Goal: Task Accomplishment & Management: Use online tool/utility

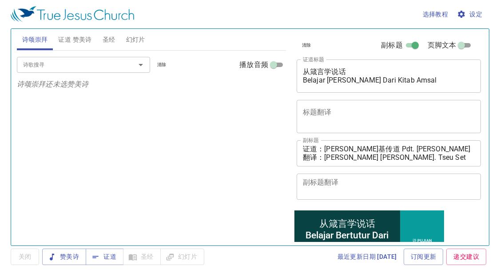
click at [42, 106] on div "诗歌搜寻 诗歌搜寻 清除 播放音频 诗颂崇拜还未选赞美诗" at bounding box center [151, 144] width 269 height 187
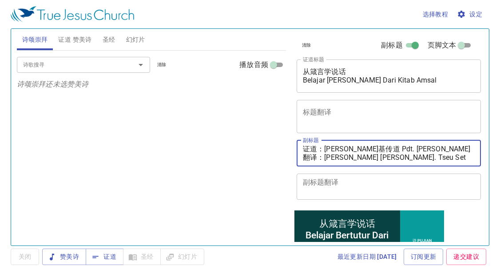
drag, startPoint x: 328, startPoint y: 147, endPoint x: 463, endPoint y: 147, distance: 135.5
click at [464, 147] on textarea "证道：[PERSON_NAME]基传道 Pdt. [PERSON_NAME] 翻译：[PERSON_NAME] [PERSON_NAME]. Tseu Set…" at bounding box center [389, 153] width 172 height 17
paste textarea "提多执事 Dn. [PERSON_NAME]"
type textarea "证道：[PERSON_NAME]执事 Dn. [PERSON_NAME] 翻译：[PERSON_NAME] [PERSON_NAME]. Tseu Set N…"
click at [58, 65] on input "诗歌搜寻" at bounding box center [71, 65] width 102 height 10
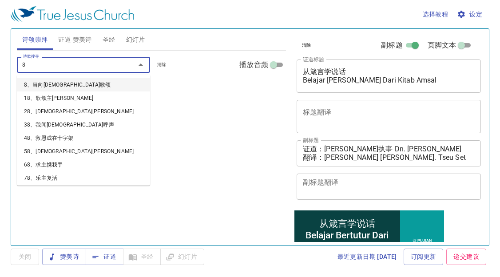
type input "83"
type input "84"
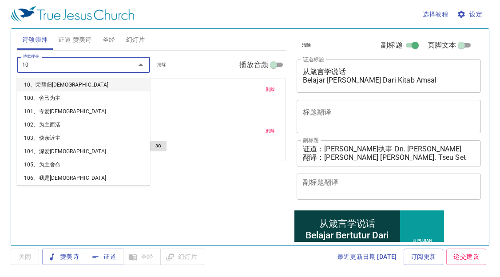
type input "106"
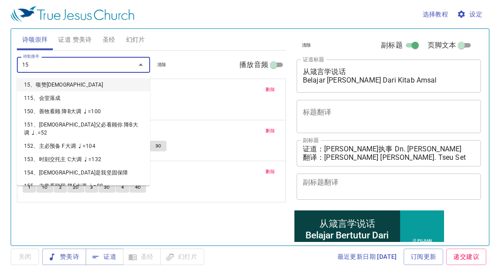
type input "158"
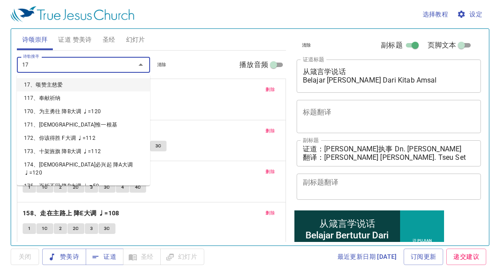
type input "170"
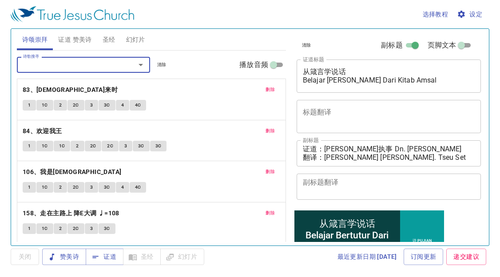
click at [78, 42] on span "证道 赞美诗" at bounding box center [74, 39] width 33 height 11
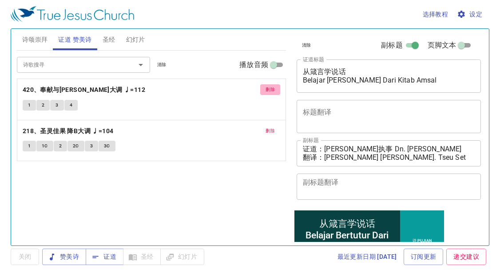
click at [268, 90] on span "删除" at bounding box center [270, 90] width 9 height 8
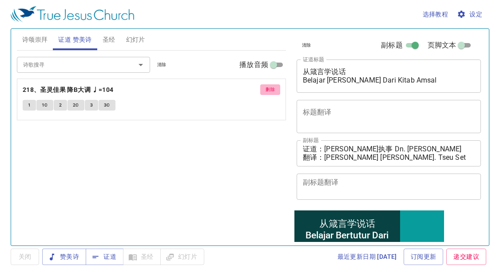
click at [271, 85] on button "删除" at bounding box center [270, 89] width 20 height 11
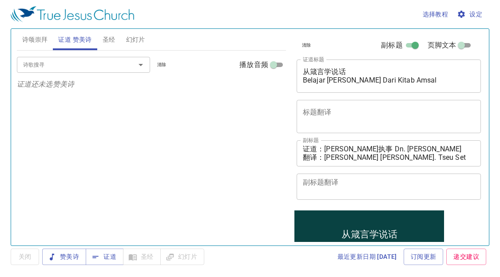
click at [99, 68] on input "诗歌搜寻" at bounding box center [71, 65] width 102 height 10
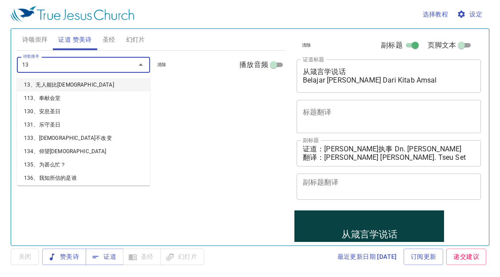
type input "131"
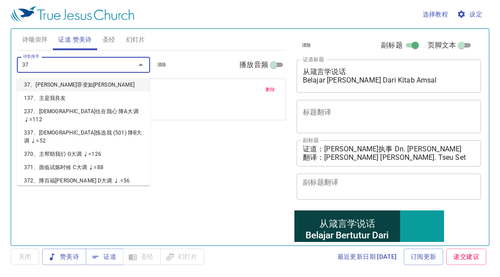
type input "378"
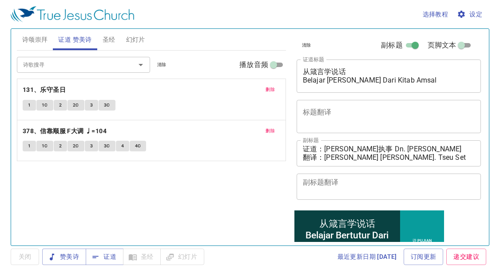
click at [33, 186] on div "诗歌搜寻 诗歌搜寻 清除 播放音频 删除 131、乐守圣日 1 1C 2 2C 3 3C 删除 378、信靠顺服 F大调 ♩=104 1 1C 2 2C 3 …" at bounding box center [151, 144] width 269 height 187
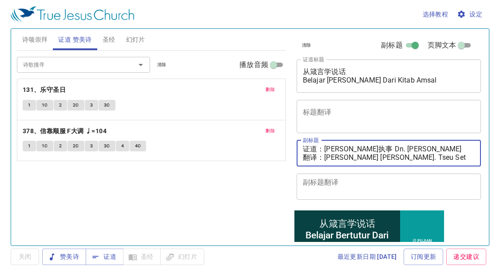
drag, startPoint x: 325, startPoint y: 160, endPoint x: 447, endPoint y: 163, distance: 122.2
click at [446, 163] on div "证道：[PERSON_NAME]执事 Dn. [PERSON_NAME] 翻译：[PERSON_NAME] [PERSON_NAME]. Tseu Set N…" at bounding box center [389, 153] width 185 height 26
paste textarea "[PERSON_NAME]姊妹 [PERSON_NAME]. [PERSON_NAME]"
type textarea "证道：[PERSON_NAME]执事 Dn. [PERSON_NAME] 翻译：[PERSON_NAME]姊妹 [PERSON_NAME]. [PERSON_…"
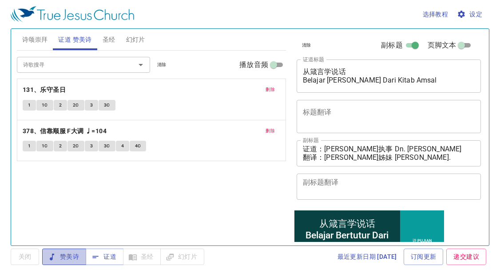
click at [76, 257] on span "赞美诗" at bounding box center [64, 256] width 30 height 11
click at [474, 13] on span "设定" at bounding box center [471, 14] width 24 height 11
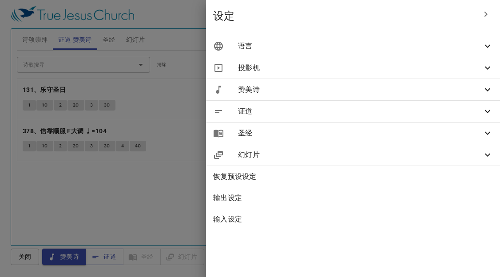
click at [433, 46] on span "语言" at bounding box center [360, 46] width 244 height 11
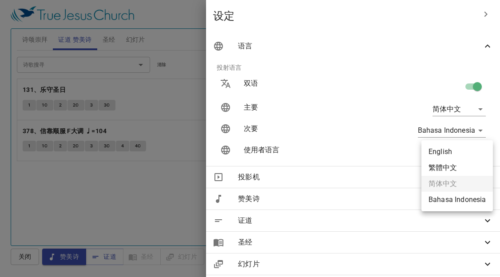
click at [453, 148] on body "选择教程 设定 诗颂崇拜 证道 赞美诗 圣经 幻灯片 诗歌搜寻 诗歌搜寻 清除 播放音频 删除 83、[DEMOGRAPHIC_DATA]来时 1 1C 2 …" at bounding box center [250, 138] width 500 height 277
click at [456, 154] on li "English" at bounding box center [458, 152] width 72 height 16
type input "en"
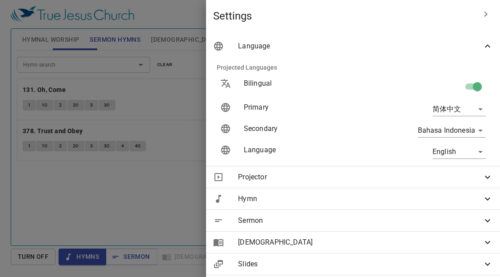
click at [238, 198] on div at bounding box center [250, 138] width 500 height 277
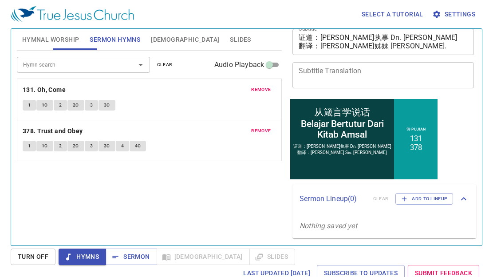
click at [43, 35] on span "Hymnal Worship" at bounding box center [50, 39] width 57 height 11
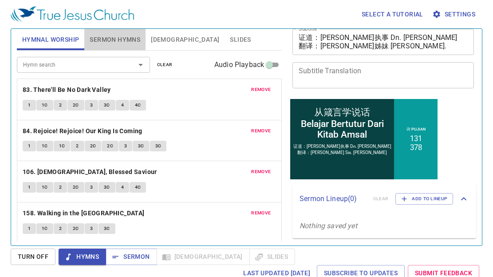
click at [117, 40] on span "Sermon Hymns" at bounding box center [115, 39] width 51 height 11
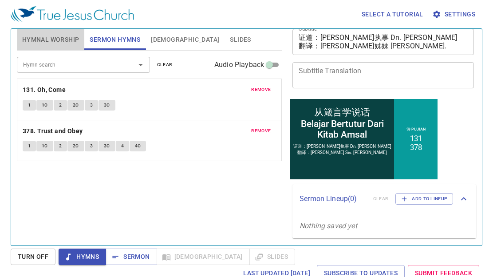
click at [50, 39] on span "Hymnal Worship" at bounding box center [50, 39] width 57 height 11
